Goal: Task Accomplishment & Management: Complete application form

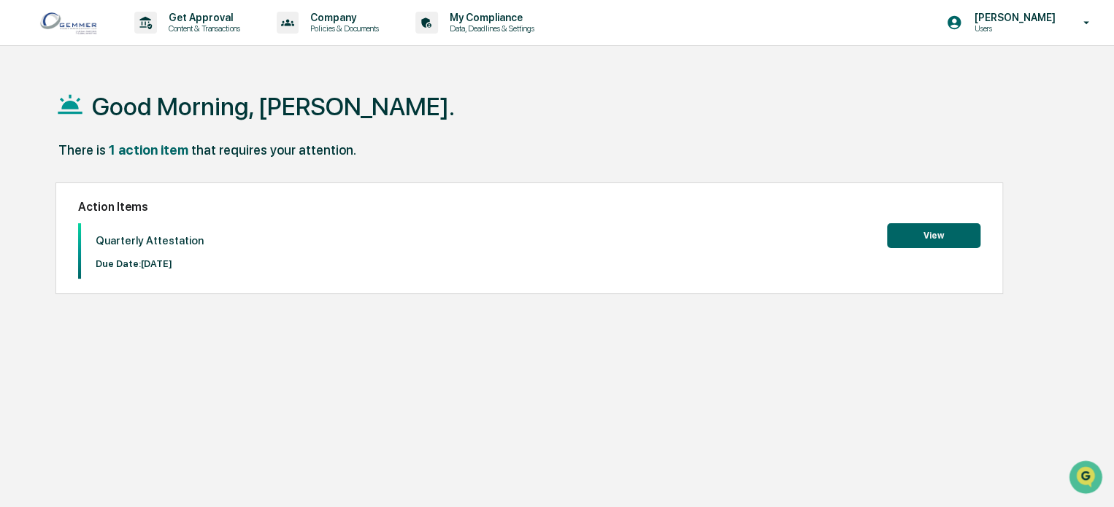
click at [919, 234] on button "View" at bounding box center [933, 235] width 93 height 25
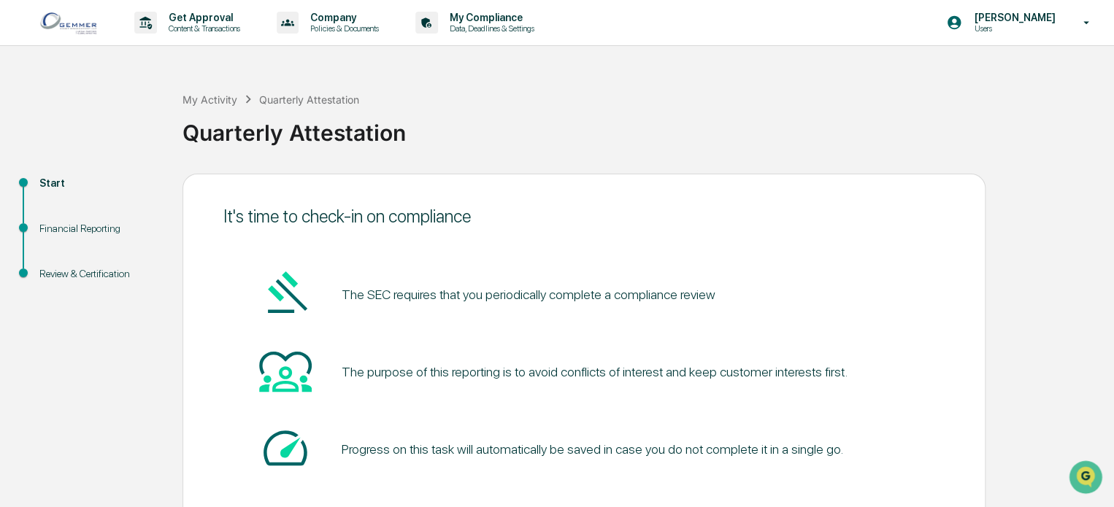
scroll to position [80, 0]
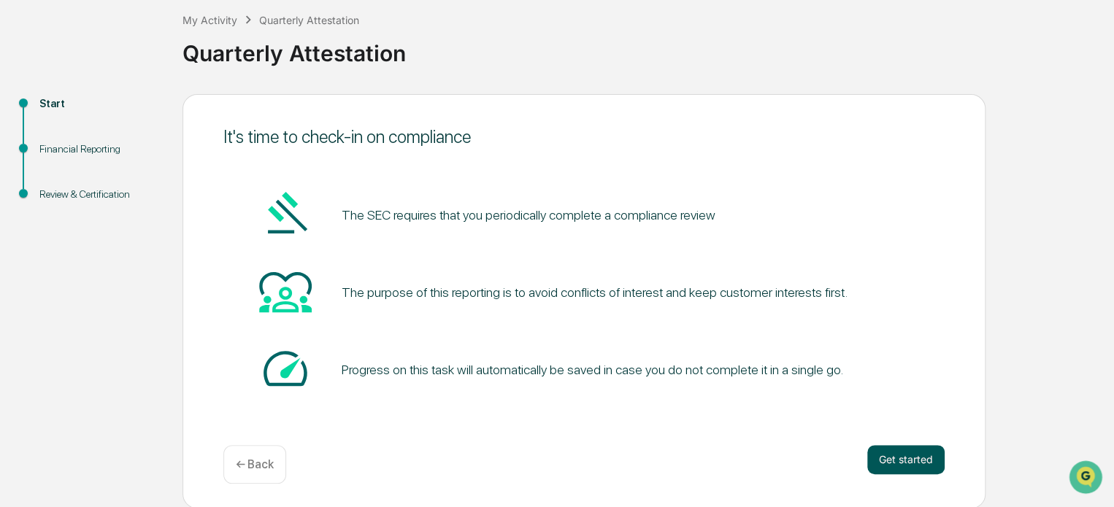
click at [898, 452] on button "Get started" at bounding box center [905, 459] width 77 height 29
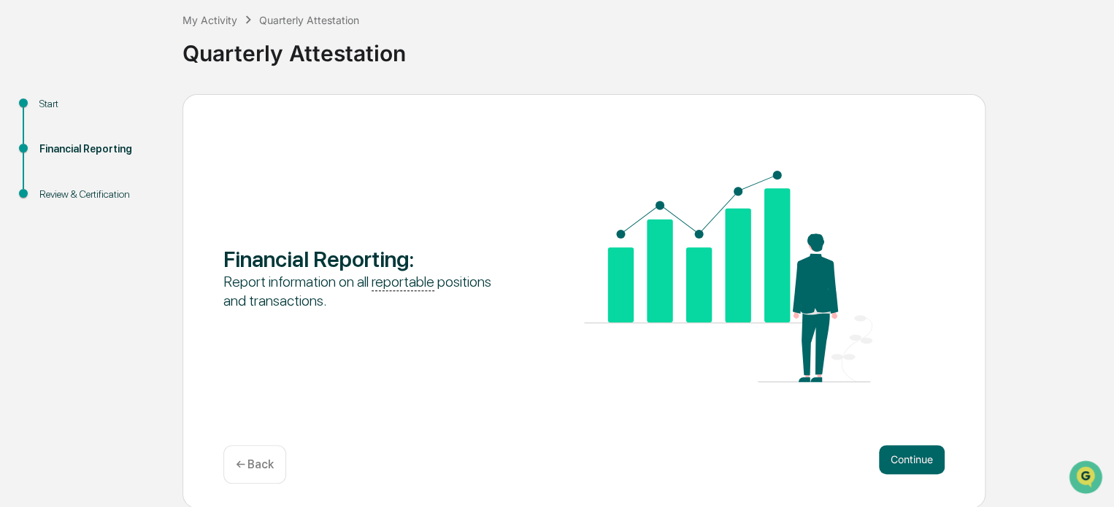
click at [898, 452] on button "Continue" at bounding box center [912, 459] width 66 height 29
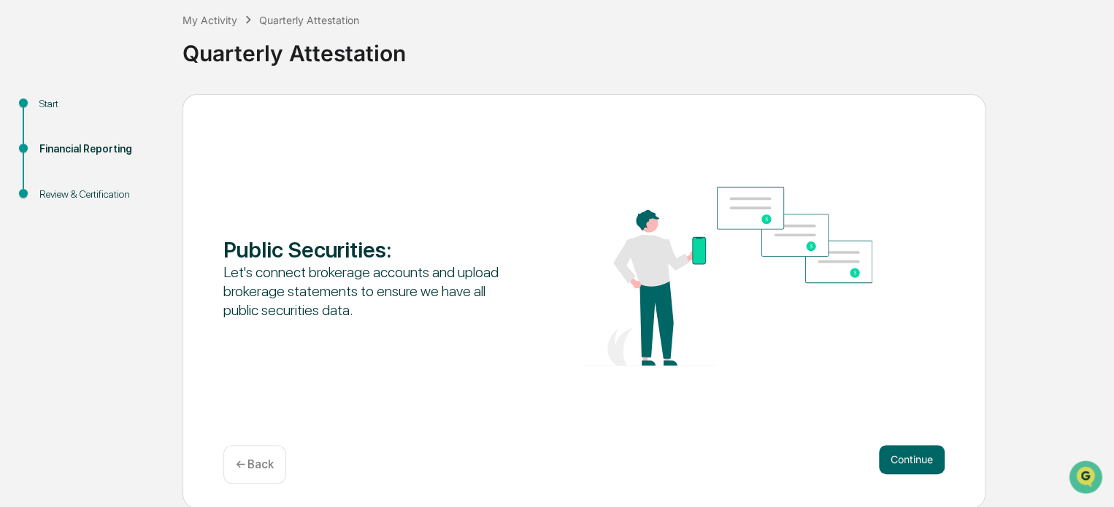
click at [898, 452] on button "Continue" at bounding box center [912, 459] width 66 height 29
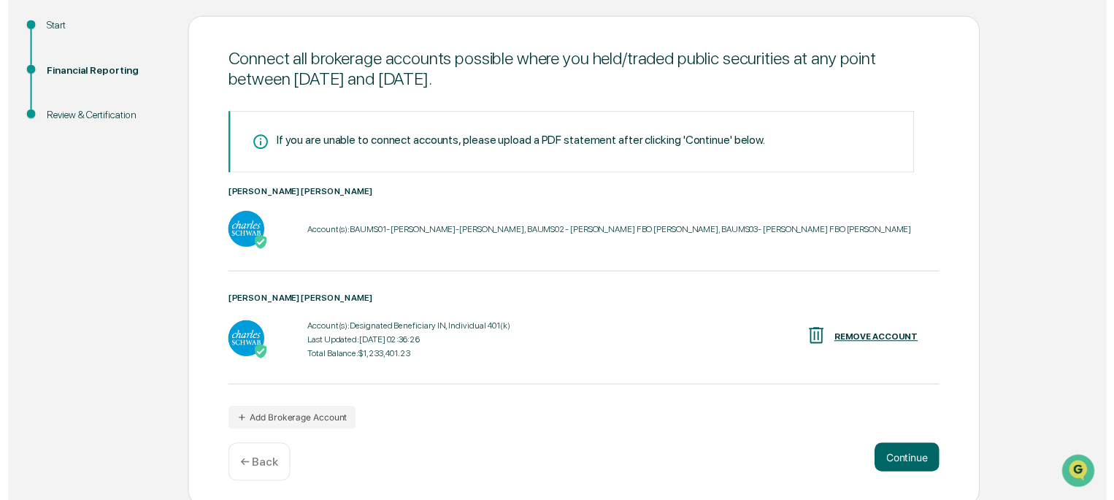
scroll to position [164, 0]
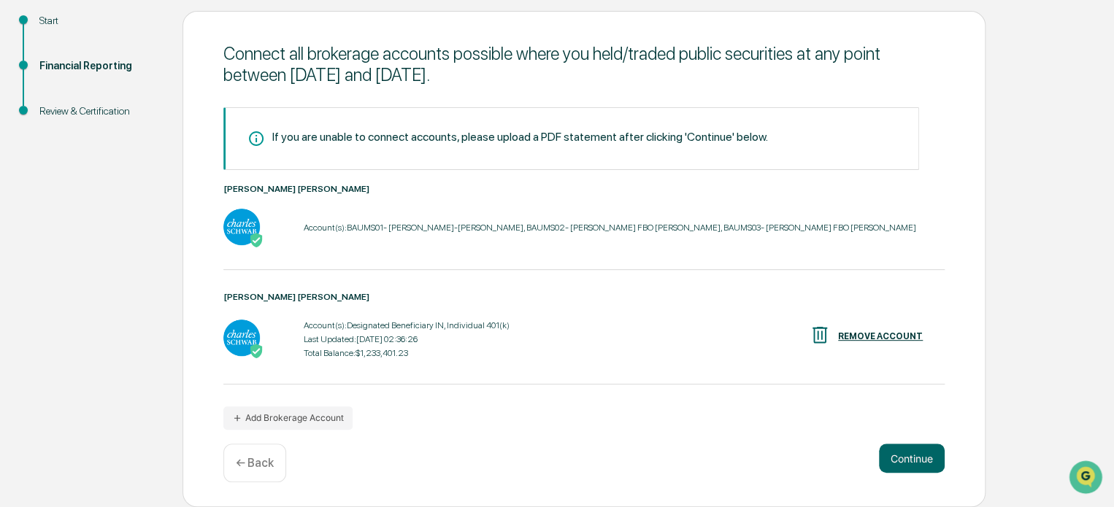
click at [898, 452] on button "Continue" at bounding box center [912, 458] width 66 height 29
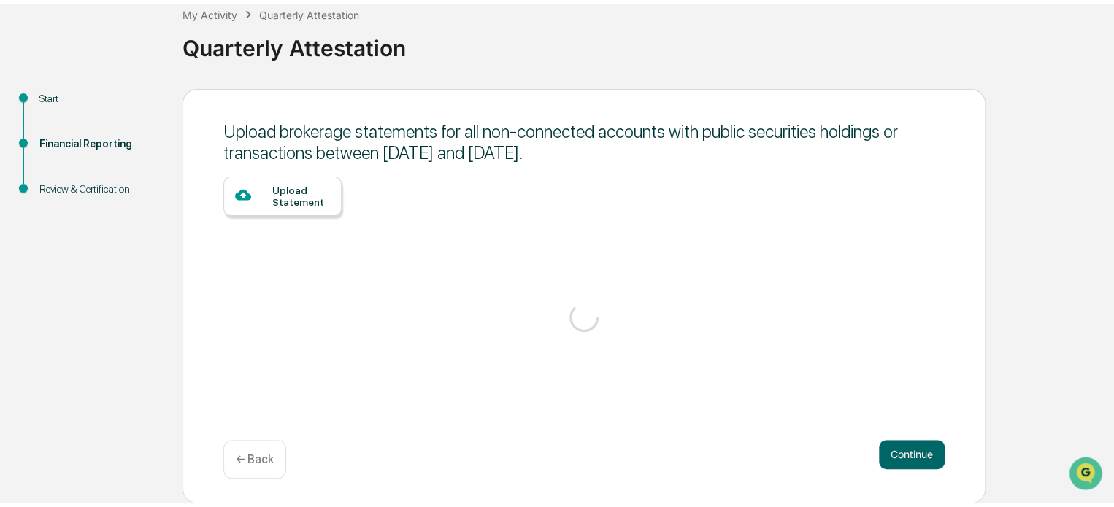
scroll to position [80, 0]
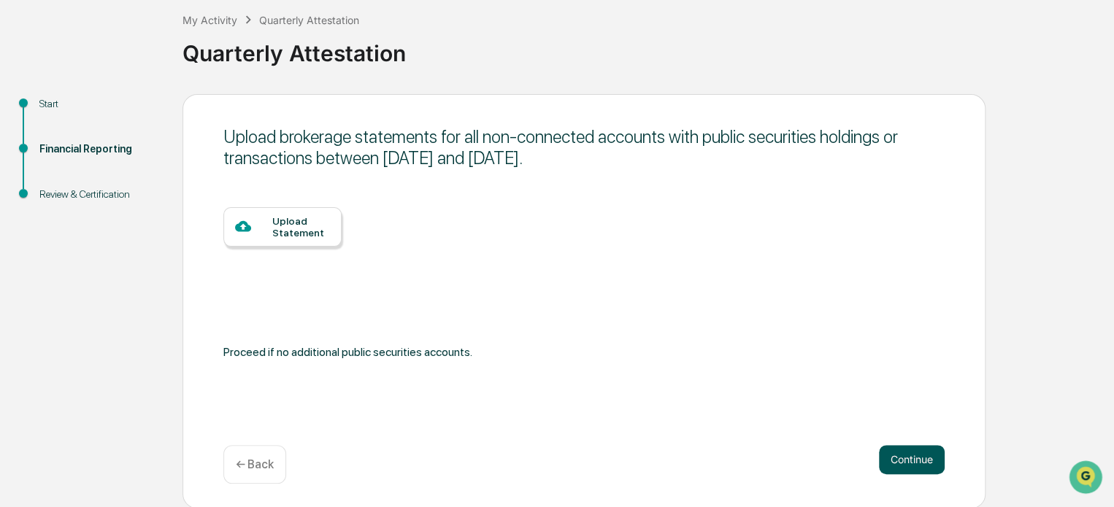
click at [926, 446] on button "Continue" at bounding box center [912, 459] width 66 height 29
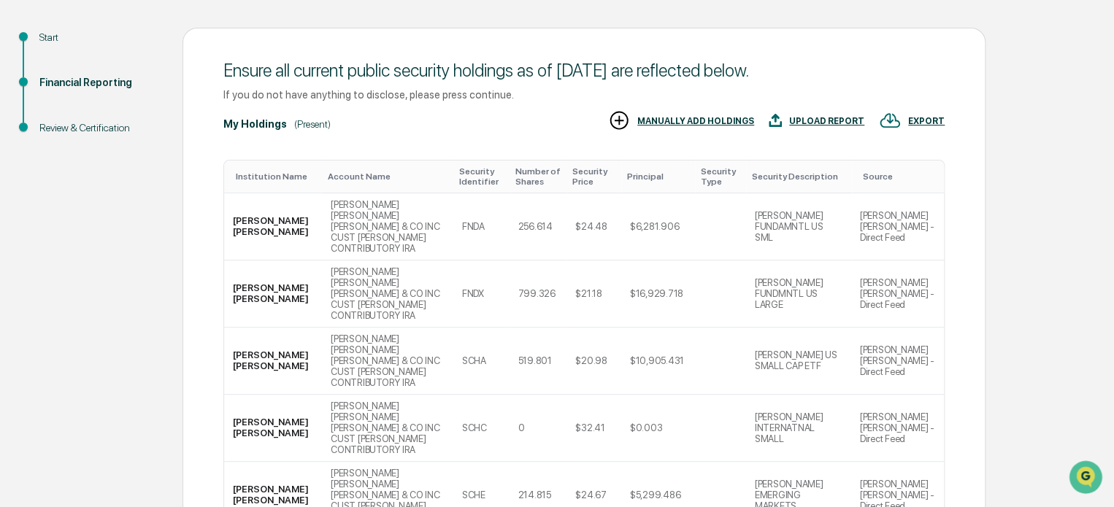
scroll to position [150, 0]
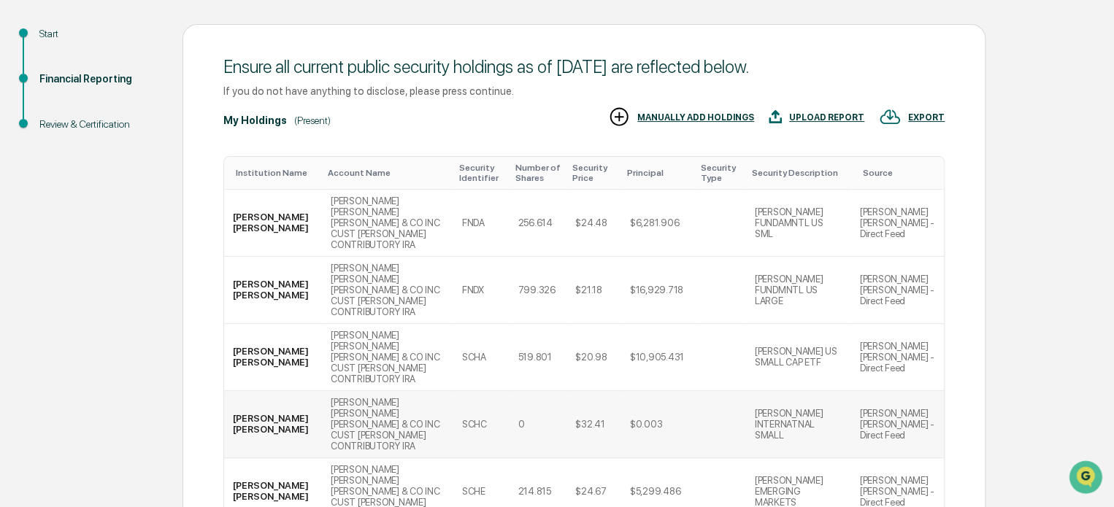
click at [888, 391] on td "[PERSON_NAME] [PERSON_NAME] - Direct Feed" at bounding box center [897, 424] width 93 height 67
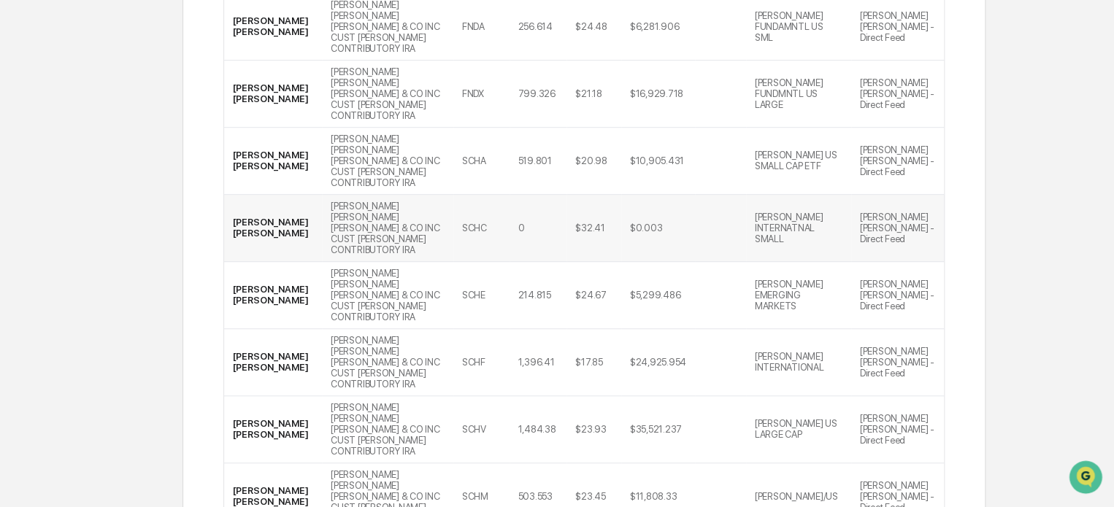
scroll to position [415, 0]
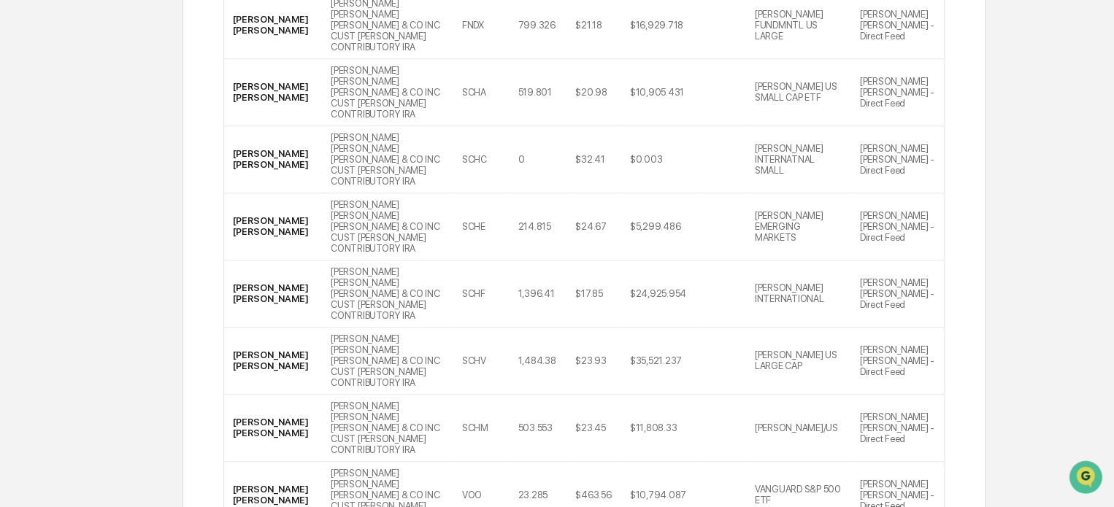
drag, startPoint x: 1003, startPoint y: 452, endPoint x: 1040, endPoint y: 542, distance: 97.2
click at [969, 220] on div "Ensure all current public security holdings as of [DATE] are reflected below. I…" at bounding box center [584, 236] width 803 height 954
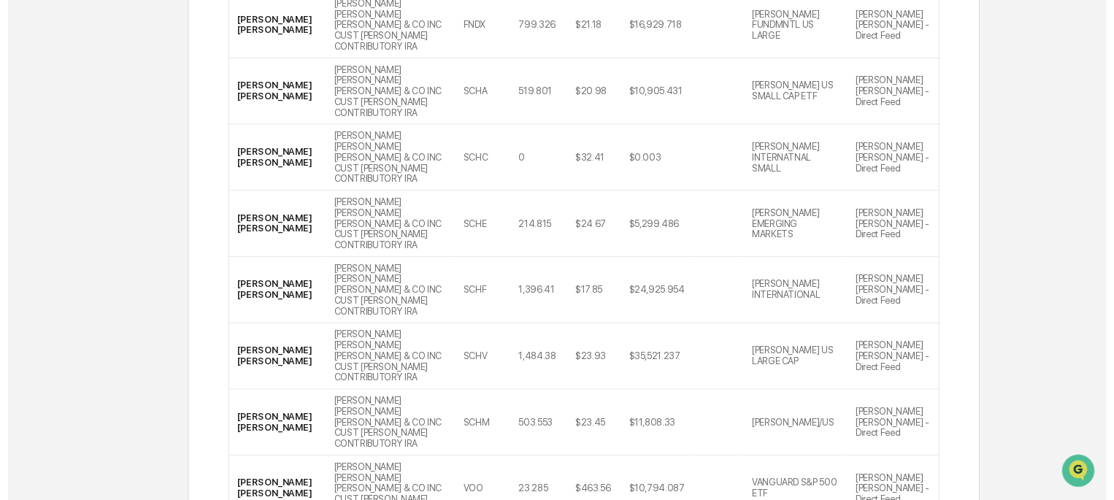
scroll to position [414, 0]
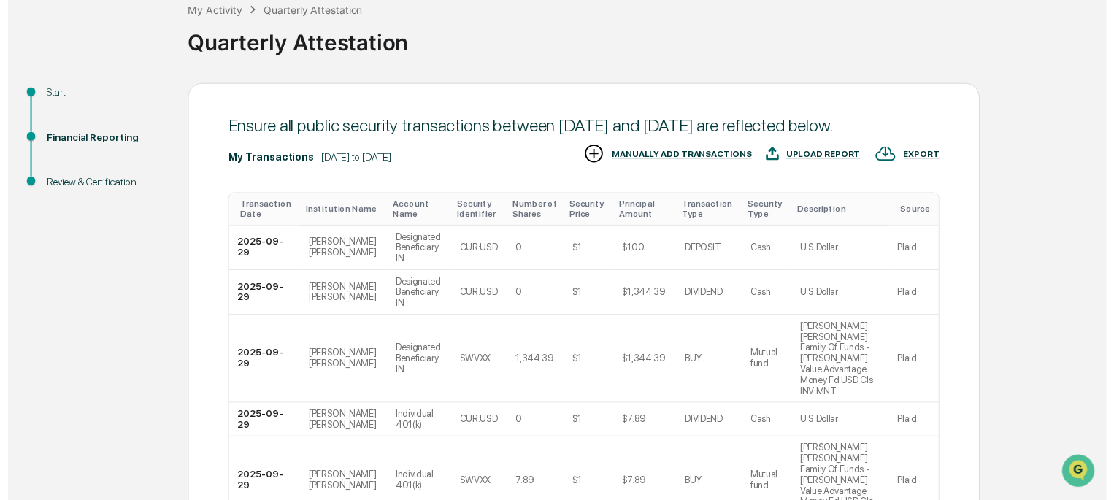
scroll to position [347, 0]
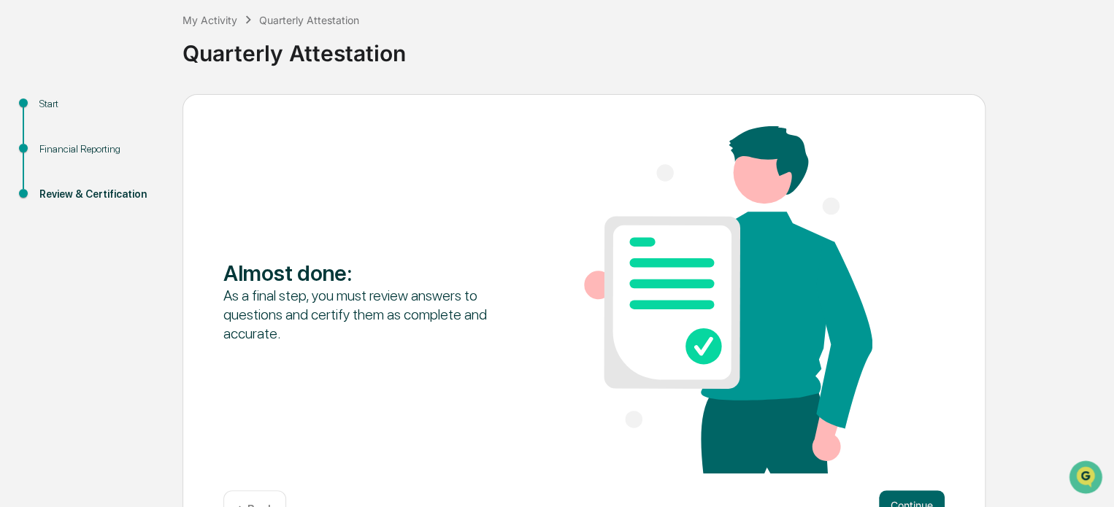
scroll to position [126, 0]
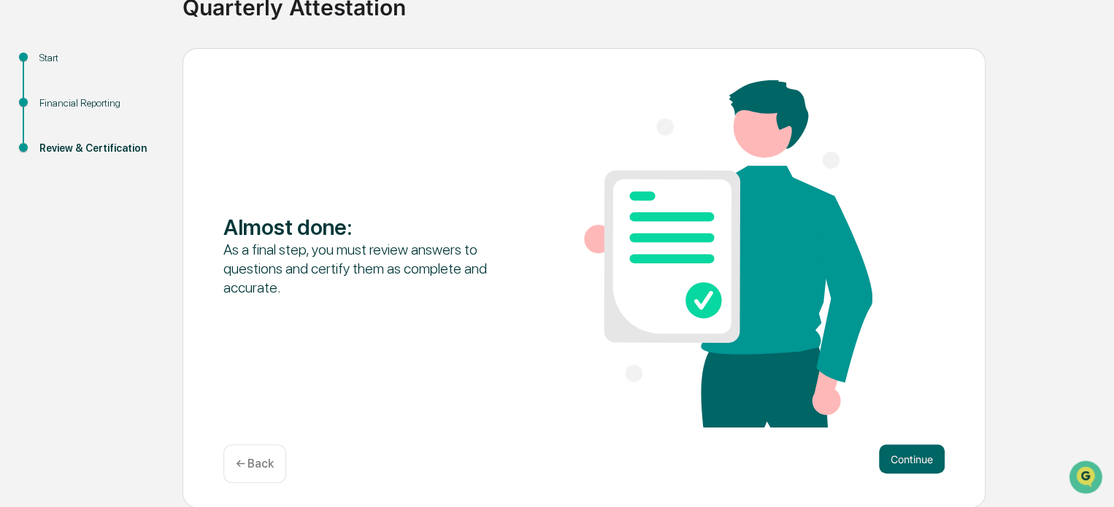
click at [915, 461] on button "Continue" at bounding box center [912, 459] width 66 height 29
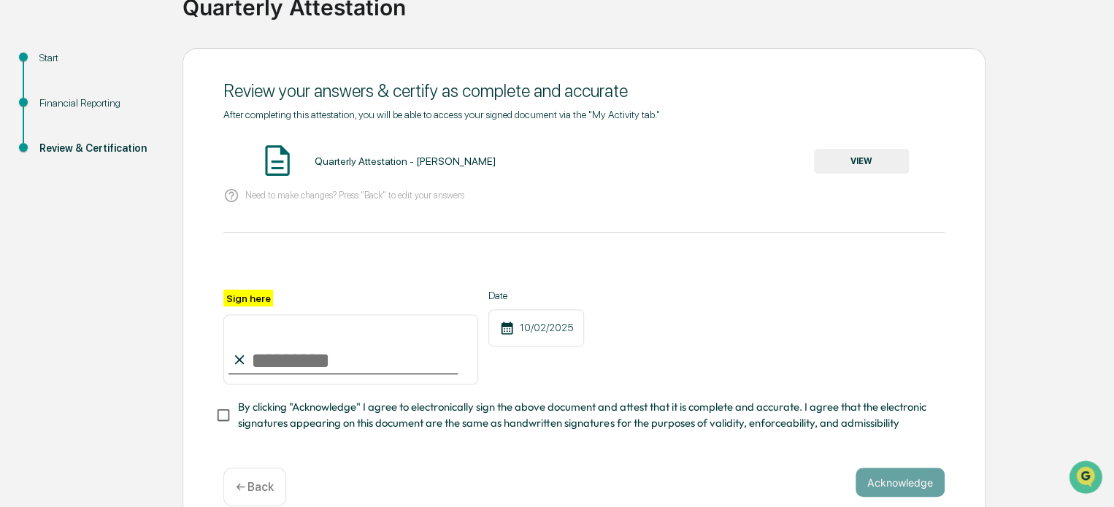
click at [252, 297] on label "Sign here" at bounding box center [248, 298] width 50 height 17
click at [252, 315] on input "Sign here" at bounding box center [350, 350] width 255 height 70
type input "**********"
click at [923, 485] on button "Acknowledge" at bounding box center [900, 482] width 89 height 29
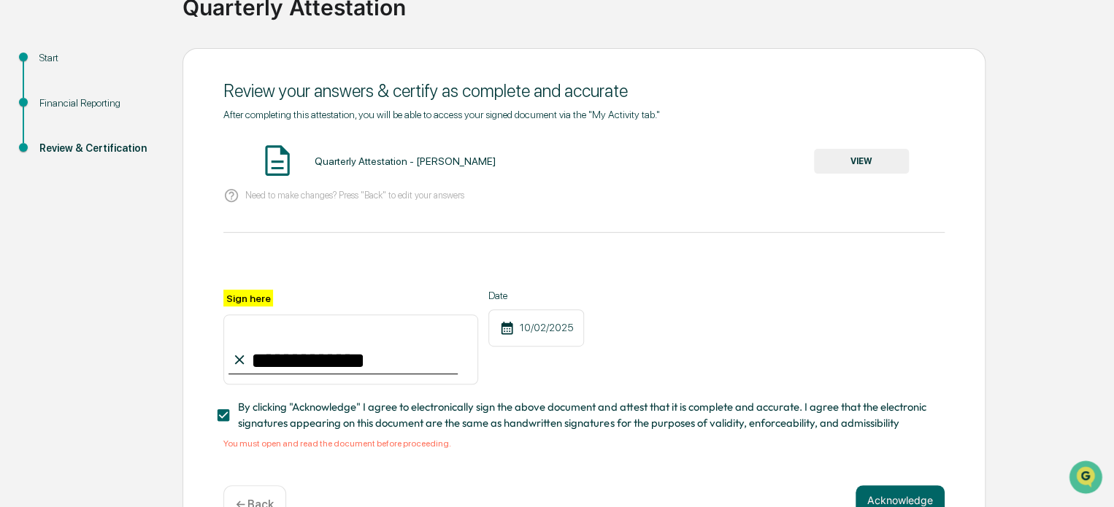
click at [851, 155] on button "VIEW" at bounding box center [861, 161] width 95 height 25
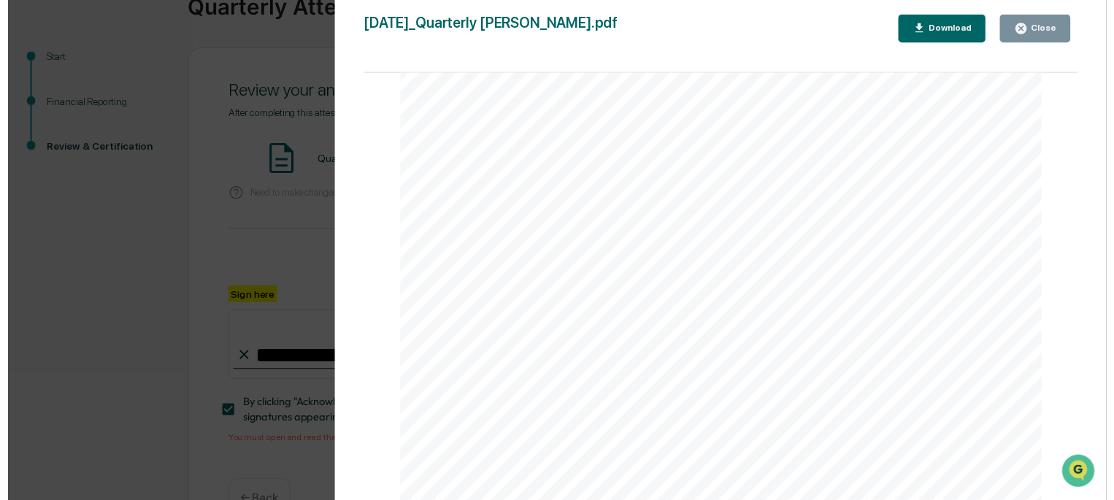
scroll to position [172, 0]
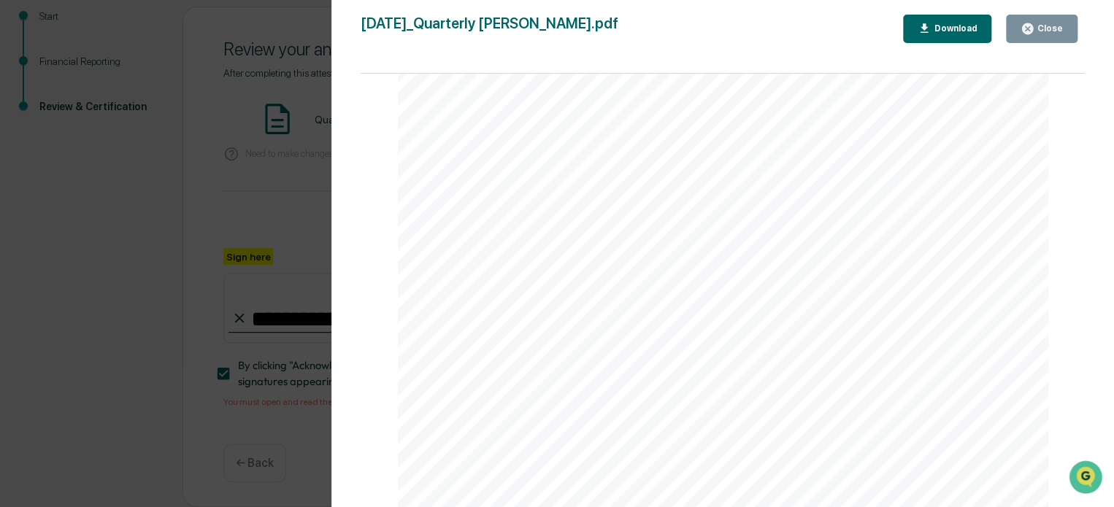
click at [80, 236] on div "Version History [DATE] 04:03 PM [PERSON_NAME] [DATE]_Quarterly [PERSON_NAME].pd…" at bounding box center [557, 253] width 1114 height 507
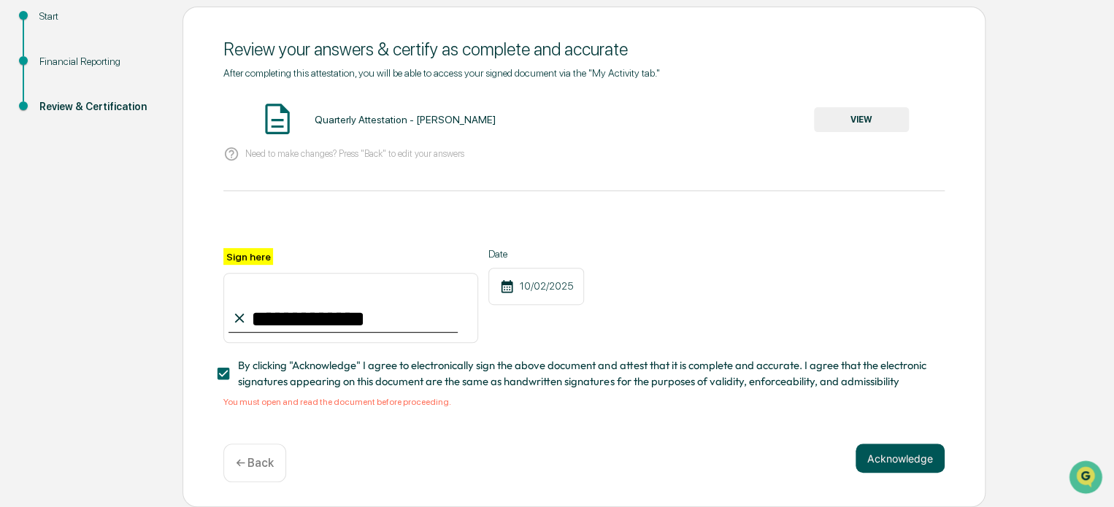
click at [907, 466] on button "Acknowledge" at bounding box center [900, 458] width 89 height 29
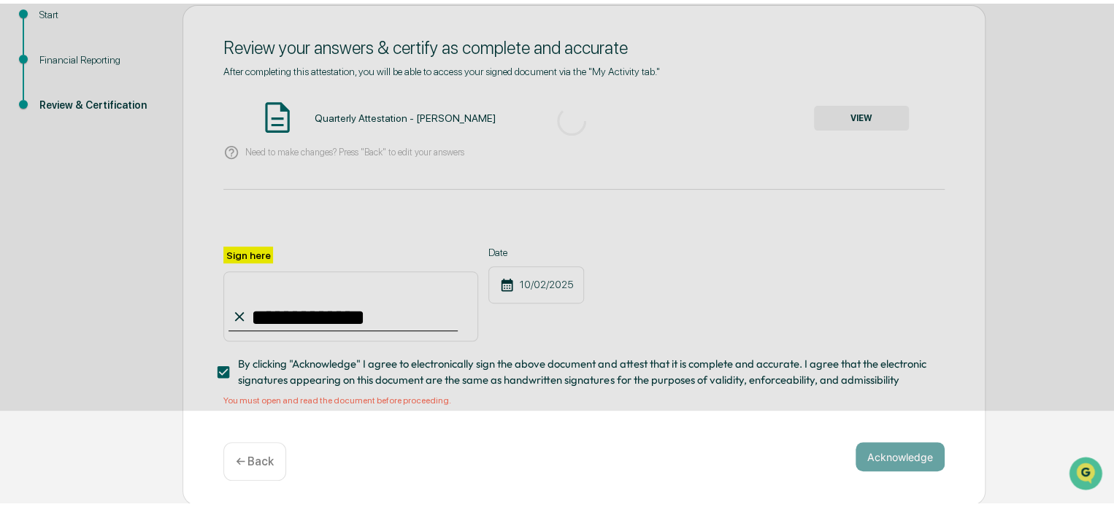
scroll to position [80, 0]
